Goal: Task Accomplishment & Management: Complete application form

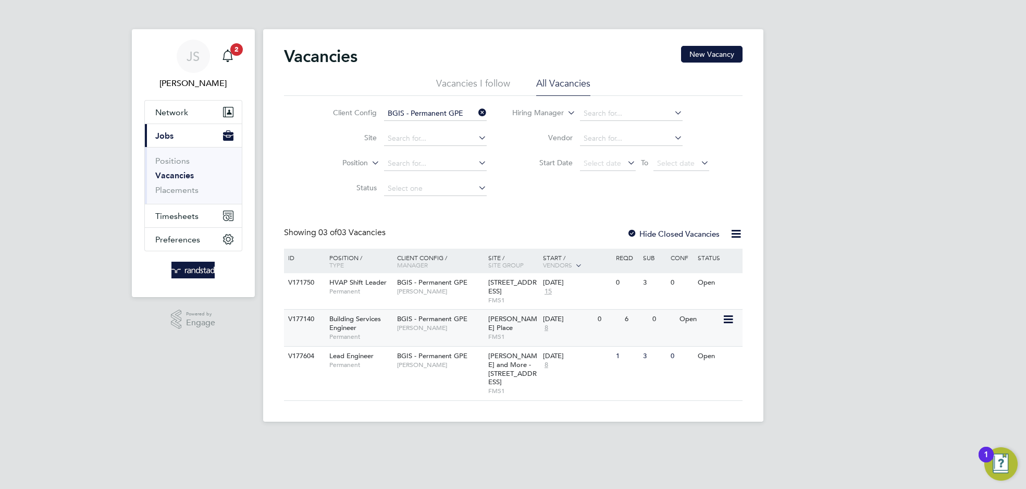
click at [369, 327] on div "Building Services Engineer Permanent" at bounding box center [357, 327] width 73 height 36
click at [406, 328] on span "[PERSON_NAME]" at bounding box center [440, 328] width 86 height 8
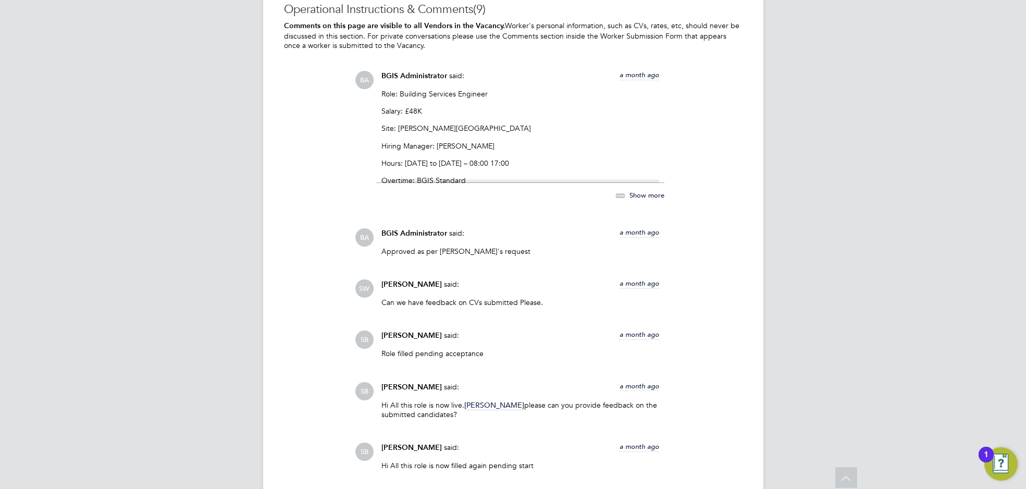
click at [483, 161] on p "Hours: Monday to Friday – 08:00 17:00" at bounding box center [520, 162] width 278 height 9
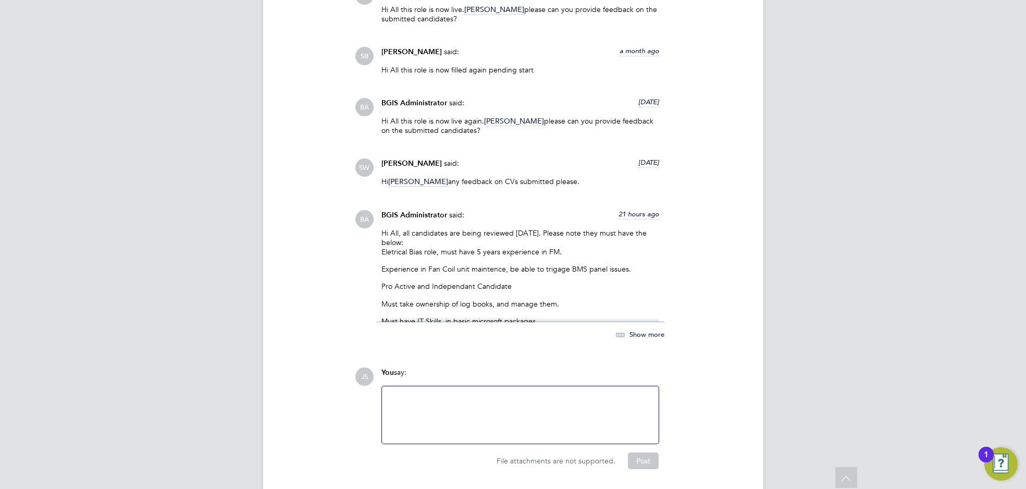
click at [510, 272] on p "Experience in Fan Coil unit maintence, be able to trigage BMS panel issues." at bounding box center [520, 268] width 278 height 9
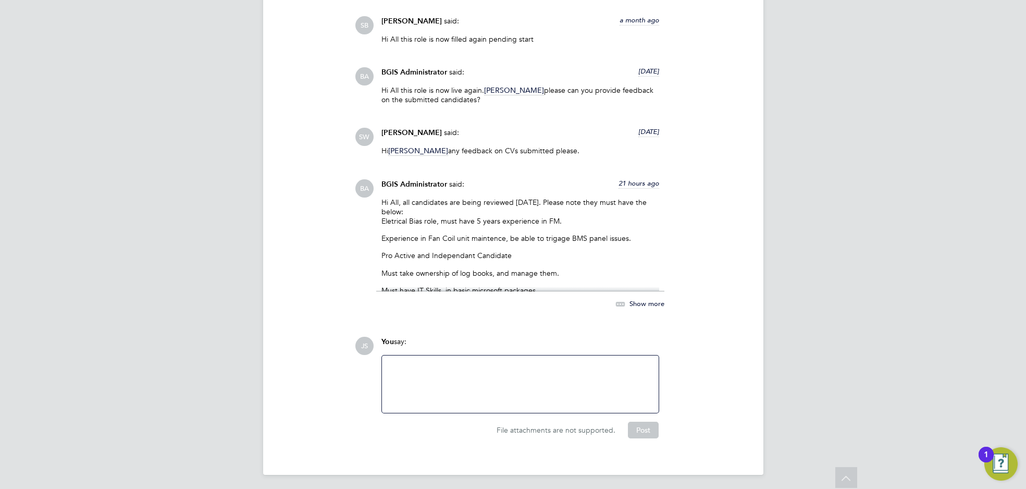
click at [640, 304] on span "Show more" at bounding box center [646, 303] width 35 height 9
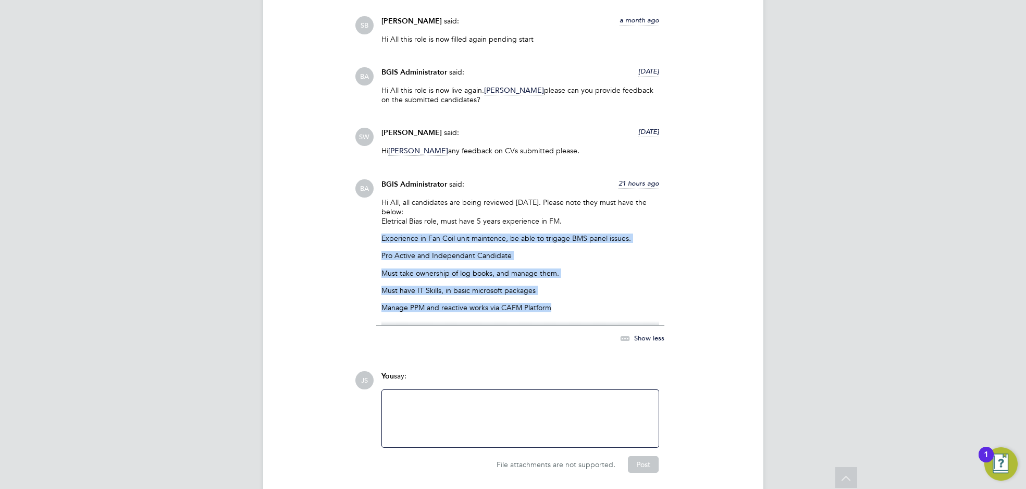
drag, startPoint x: 558, startPoint y: 303, endPoint x: 370, endPoint y: 233, distance: 199.9
click at [370, 233] on div "BA BGIS Administrator said: 21 hours ago Hi All, all candidates are being revie…" at bounding box center [549, 267] width 388 height 176
copy div "Experience in Fan Coil unit maintence, be able to trigage BMS panel issues. Pro…"
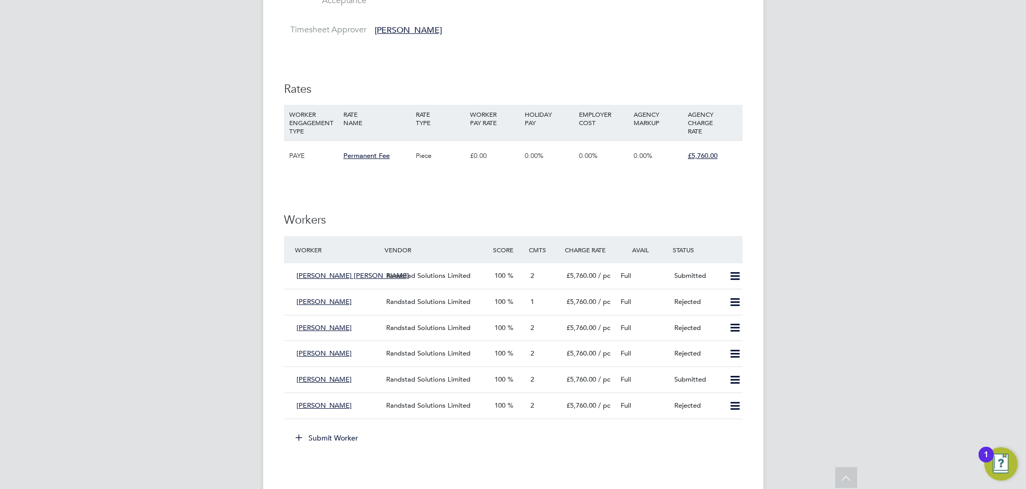
click at [321, 445] on li "Submit Worker" at bounding box center [513, 442] width 458 height 27
click at [321, 438] on button "Submit Worker" at bounding box center [327, 437] width 78 height 17
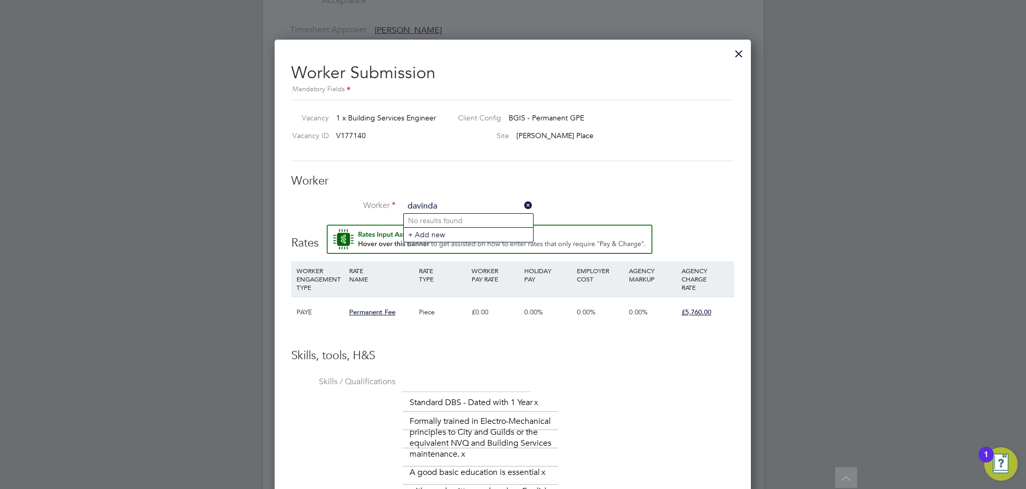
type input "davinda"
